Goal: Find specific page/section: Find specific page/section

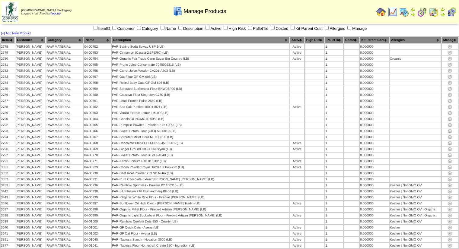
scroll to position [1417, 0]
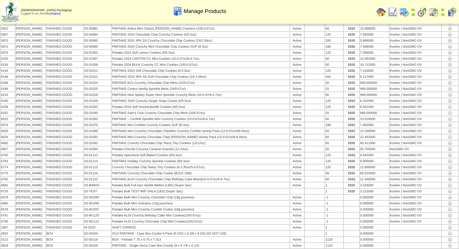
click at [385, 11] on img at bounding box center [381, 12] width 10 height 10
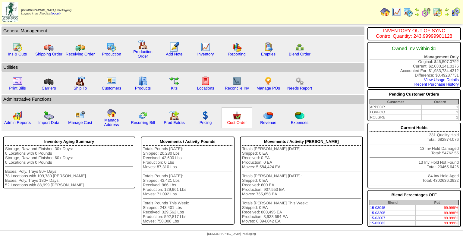
click at [237, 122] on link "Cust Order" at bounding box center [237, 122] width 20 height 5
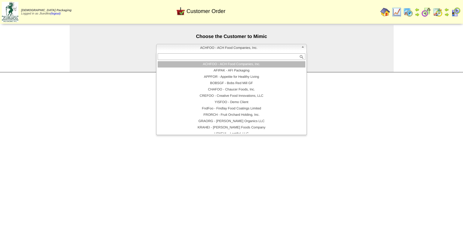
click at [240, 47] on span "ACHFOO - ACH Food Companies, Inc." at bounding box center [229, 47] width 140 height 7
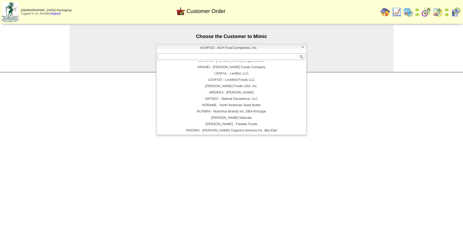
scroll to position [90, 0]
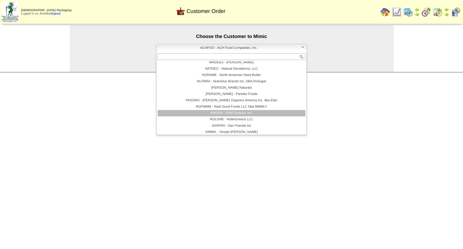
click at [233, 113] on li "RINSNA - RIND Snacks, Inc." at bounding box center [232, 113] width 148 height 6
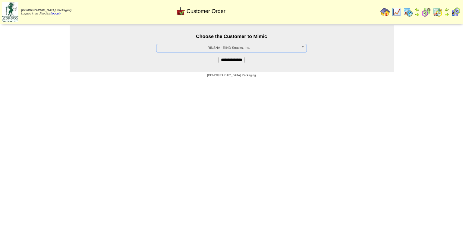
click at [239, 62] on input "**********" at bounding box center [232, 60] width 26 height 6
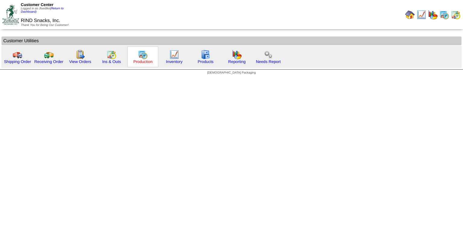
click at [147, 62] on link "Production" at bounding box center [142, 61] width 19 height 5
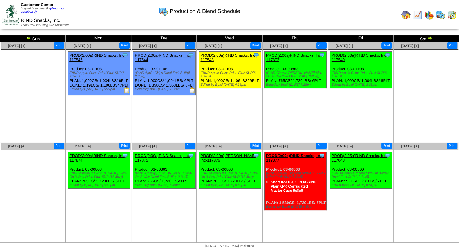
click at [29, 38] on img at bounding box center [28, 38] width 5 height 5
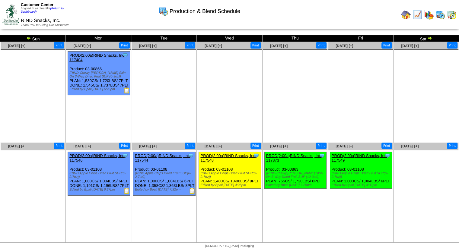
click at [125, 93] on img at bounding box center [127, 90] width 6 height 6
